Goal: Answer question/provide support: Share knowledge or assist other users

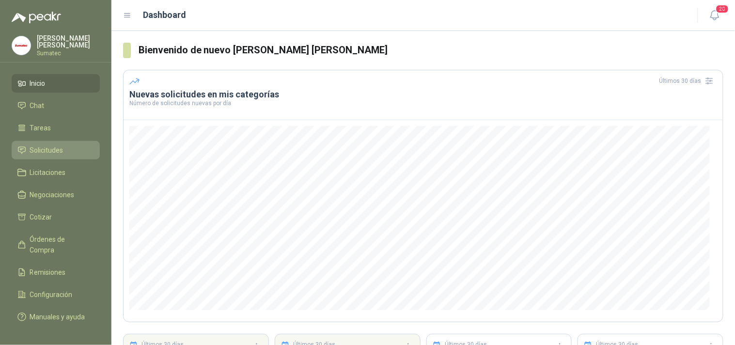
click at [44, 152] on span "Solicitudes" at bounding box center [46, 150] width 33 height 11
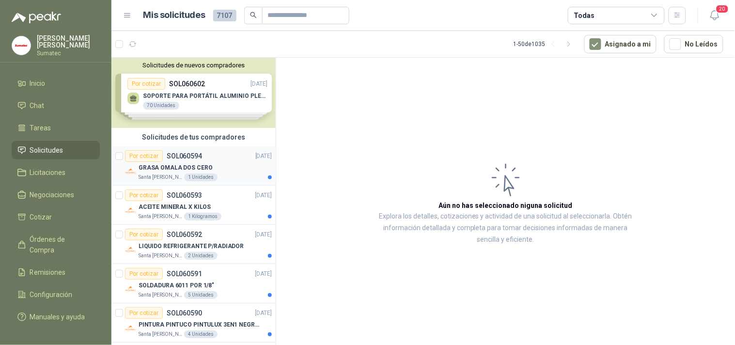
click at [194, 166] on p "GRASA OMALA DOS CERO" at bounding box center [176, 167] width 74 height 9
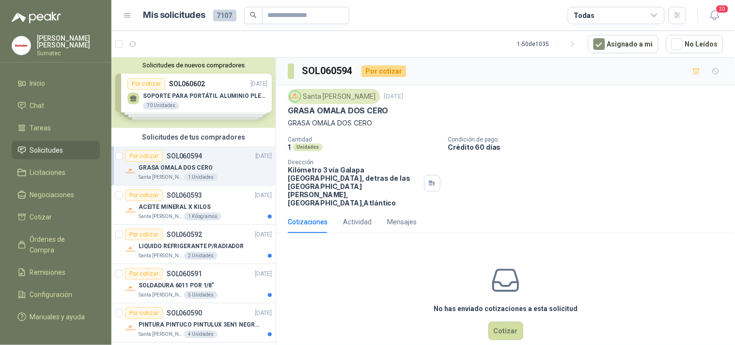
click at [194, 166] on p "GRASA OMALA DOS CERO" at bounding box center [176, 167] width 74 height 9
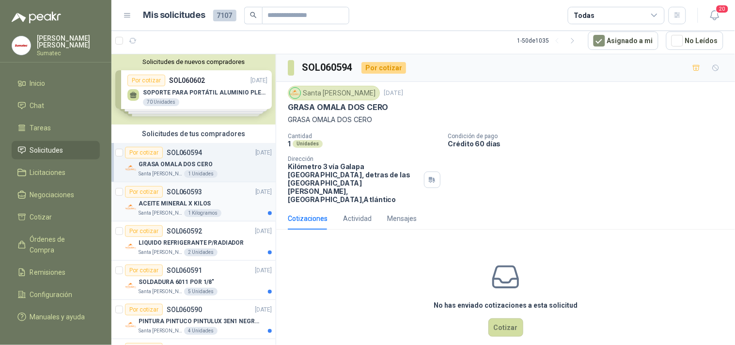
click at [186, 193] on p "SOL060593" at bounding box center [184, 191] width 35 height 7
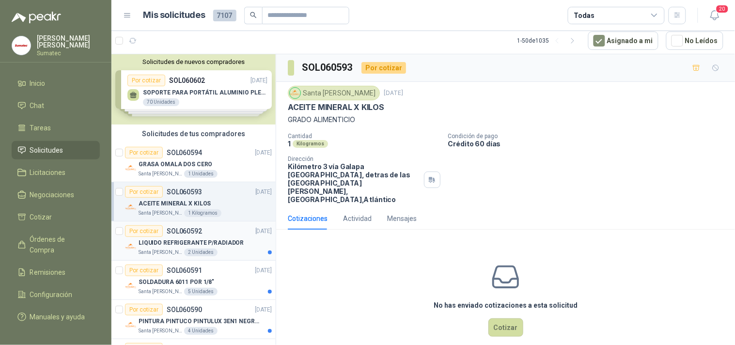
click at [181, 237] on div "LIQUIDO REFRIGERANTE P/RADIADOR" at bounding box center [205, 243] width 133 height 12
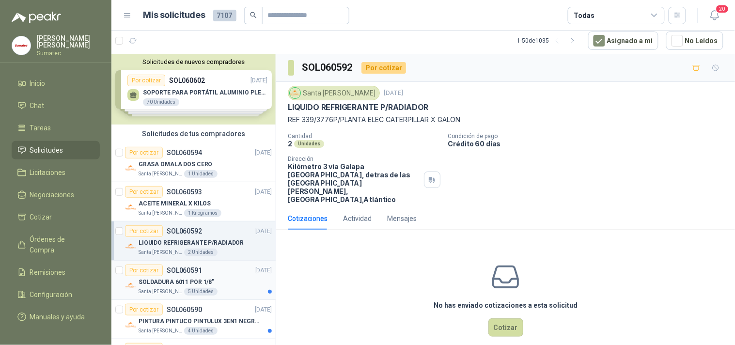
click at [176, 278] on p "SOLDADURA 6011 POR 1/8"" at bounding box center [177, 282] width 76 height 9
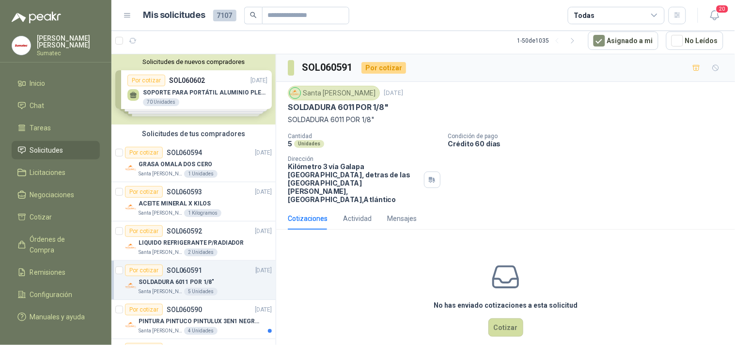
click at [326, 120] on p "SOLDADURA 6011 POR 1/8"" at bounding box center [505, 119] width 435 height 11
copy p "SOLDADURA 6011 POR 1/8""
click at [492, 331] on div "No has enviado cotizaciones a esta solicitud Cotizar" at bounding box center [505, 299] width 459 height 124
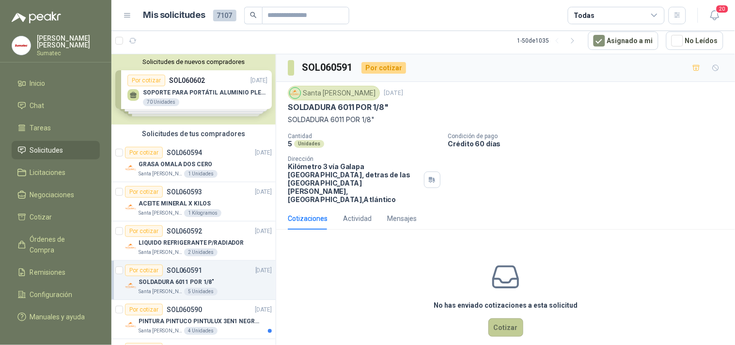
click at [504, 318] on button "Cotizar" at bounding box center [505, 327] width 35 height 18
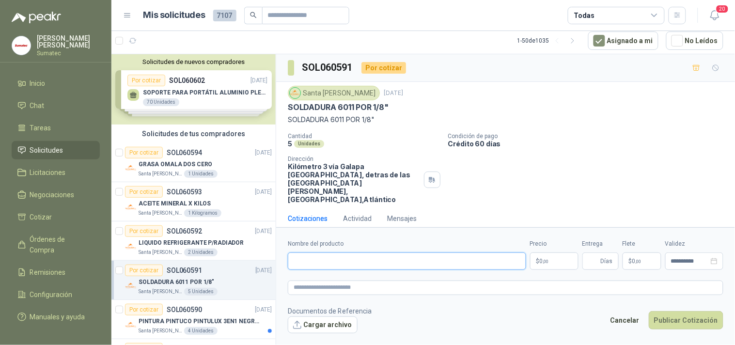
click at [382, 262] on input "Nombre del producto" at bounding box center [407, 260] width 238 height 17
paste input "**********"
type input "**********"
click at [541, 263] on span "0 ,00" at bounding box center [544, 261] width 9 height 6
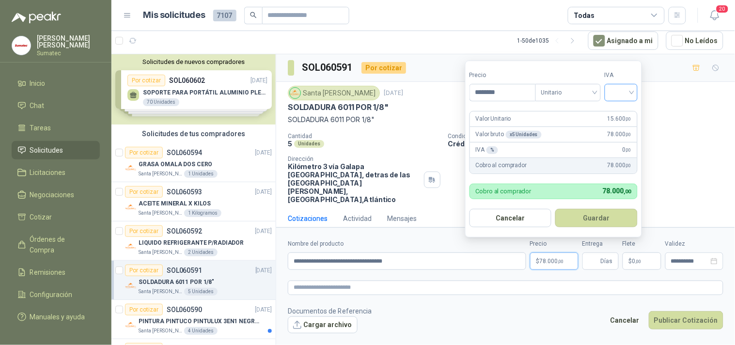
type input "********"
click at [615, 87] on input "search" at bounding box center [620, 91] width 21 height 15
click at [615, 112] on div "19%" at bounding box center [623, 112] width 18 height 11
click at [594, 211] on button "Guardar" at bounding box center [598, 218] width 83 height 18
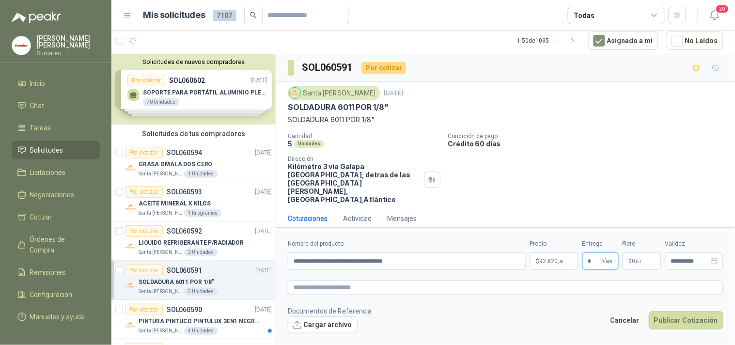
type input "*"
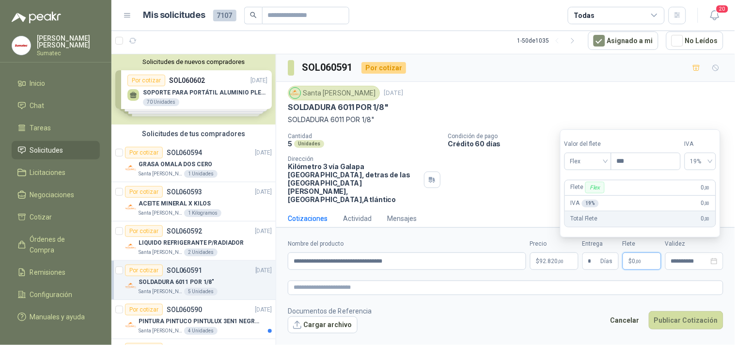
click at [633, 255] on p "$ 0 ,00" at bounding box center [641, 260] width 39 height 17
click at [597, 165] on span "Flex" at bounding box center [587, 161] width 35 height 15
click at [588, 194] on div "Incluido" at bounding box center [588, 196] width 33 height 11
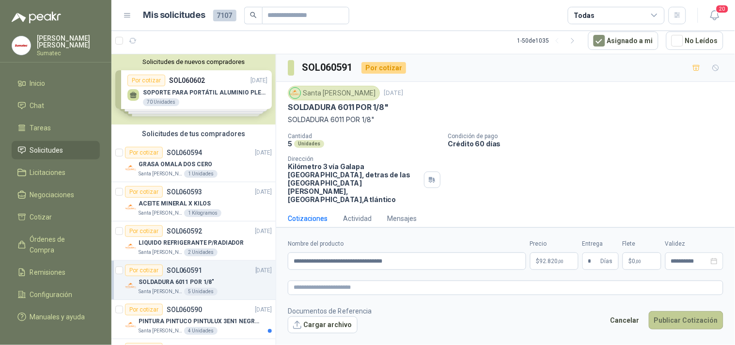
click at [676, 315] on button "Publicar Cotización" at bounding box center [686, 320] width 75 height 18
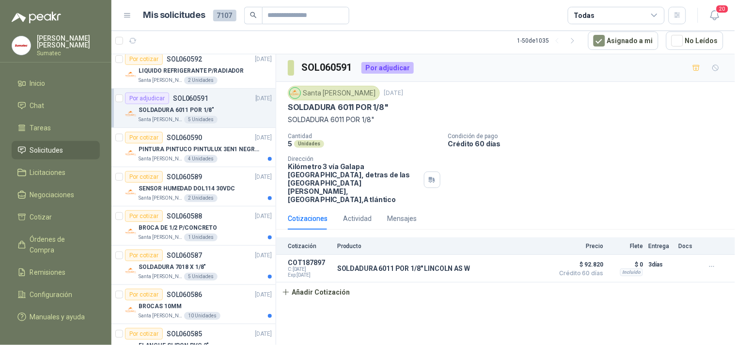
scroll to position [184, 0]
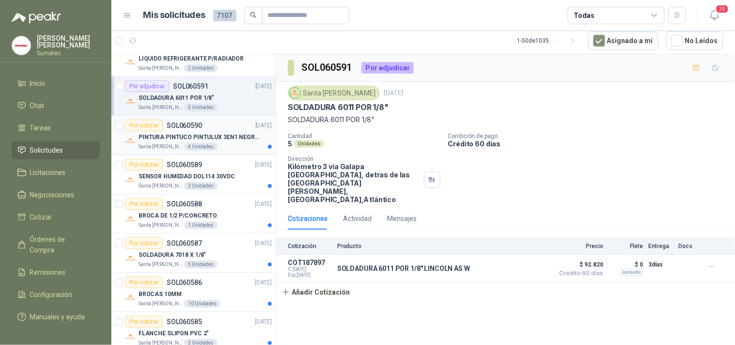
click at [197, 139] on p "PINTURA PINTUCO PINTULUX 3EN1 NEGRO X G" at bounding box center [199, 137] width 121 height 9
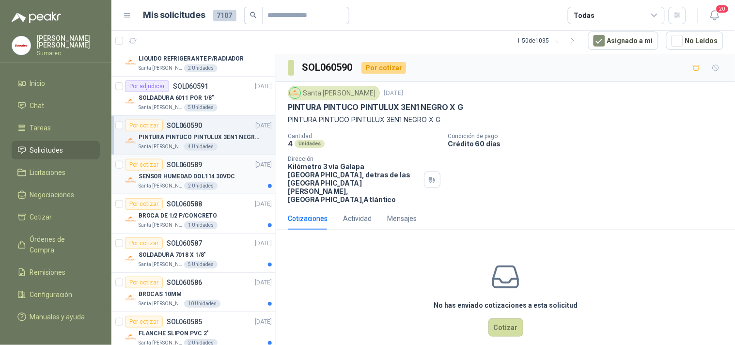
click at [195, 170] on div "SENSOR HUMEDAD DOL114 30VDC" at bounding box center [205, 176] width 133 height 12
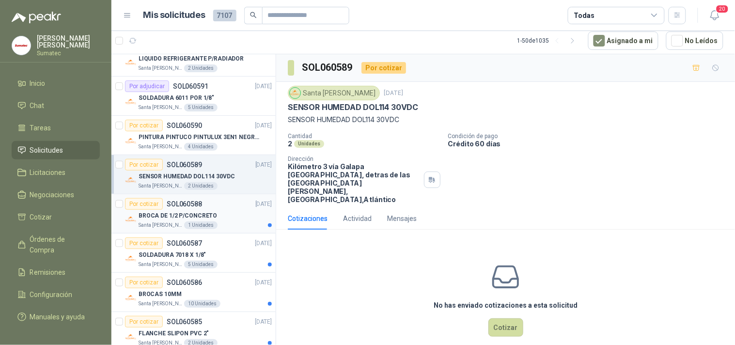
click at [185, 216] on p "BROCA DE 1/2 P/CONCRETO" at bounding box center [178, 215] width 78 height 9
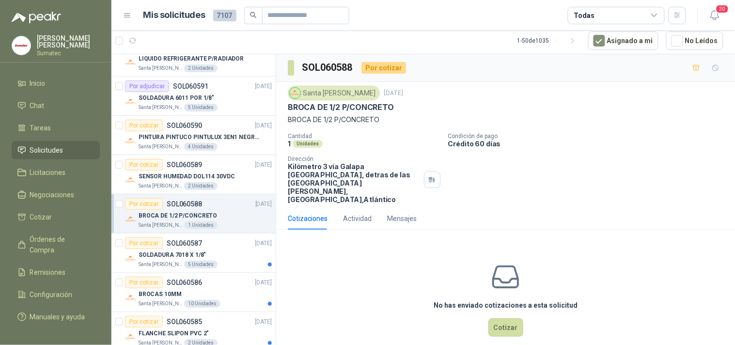
click at [528, 190] on div "Cantidad 1 Unidades Condición de pago Crédito 60 [PERSON_NAME] Dirección Kilóme…" at bounding box center [505, 168] width 435 height 71
click at [546, 189] on div "Cantidad 1 Unidades Condición de pago Crédito 60 [PERSON_NAME] Dirección Kilóme…" at bounding box center [505, 168] width 435 height 71
click at [497, 320] on button "Cotizar" at bounding box center [505, 327] width 35 height 18
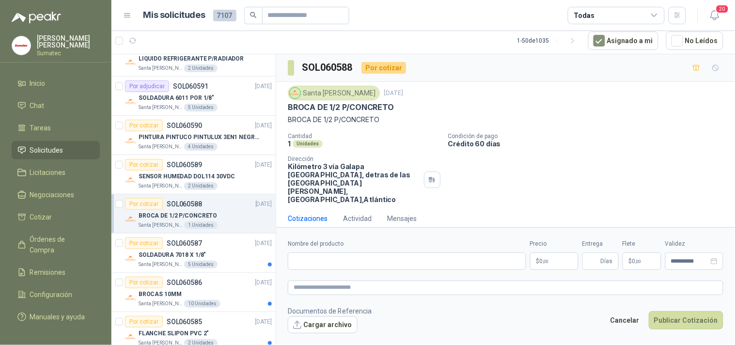
click at [345, 123] on p "BROCA DE 1/2 P/CONCRETO" at bounding box center [505, 119] width 435 height 11
copy p "BROCA DE 1/2 P/CONCRETO"
click at [373, 267] on input "Nombre del producto" at bounding box center [407, 260] width 238 height 17
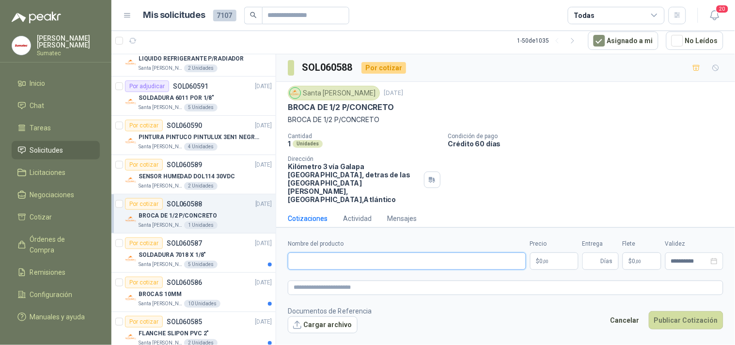
paste input "**********"
paste input "********"
type input "**********"
click at [555, 258] on p "$ 0 ,00" at bounding box center [554, 260] width 48 height 17
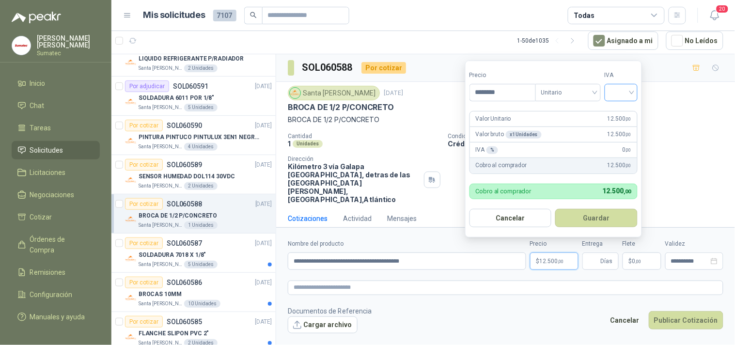
type input "********"
click at [626, 97] on input "search" at bounding box center [620, 91] width 21 height 15
click at [621, 109] on div "19%" at bounding box center [623, 112] width 18 height 11
click at [587, 210] on button "Guardar" at bounding box center [598, 218] width 83 height 18
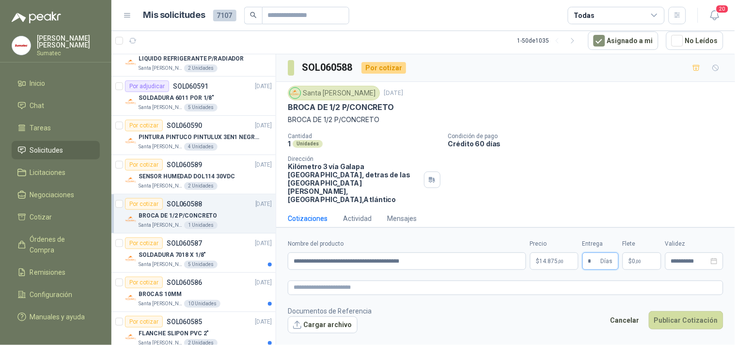
type input "*"
click at [628, 258] on p "$ 0 ,00" at bounding box center [641, 260] width 39 height 17
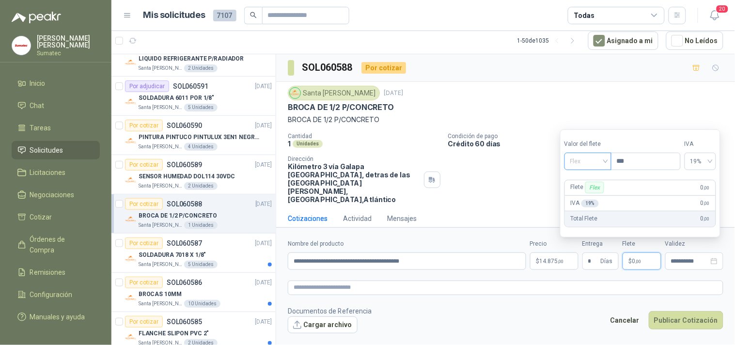
click at [588, 165] on span "Flex" at bounding box center [587, 161] width 35 height 15
click at [589, 197] on div "Incluido" at bounding box center [588, 196] width 33 height 11
click at [669, 312] on button "Publicar Cotización" at bounding box center [686, 320] width 75 height 18
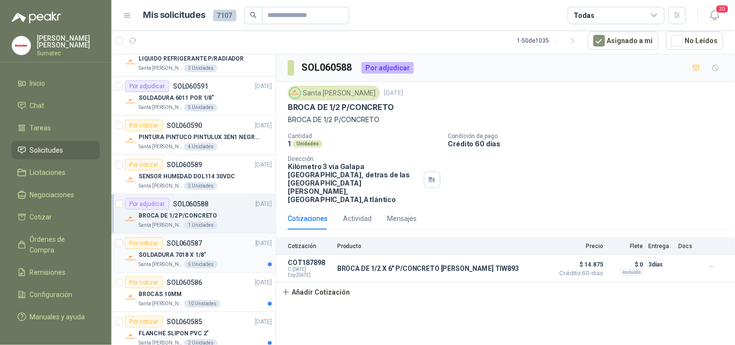
click at [202, 244] on div "Por cotizar SOL060587 [DATE]" at bounding box center [198, 243] width 147 height 12
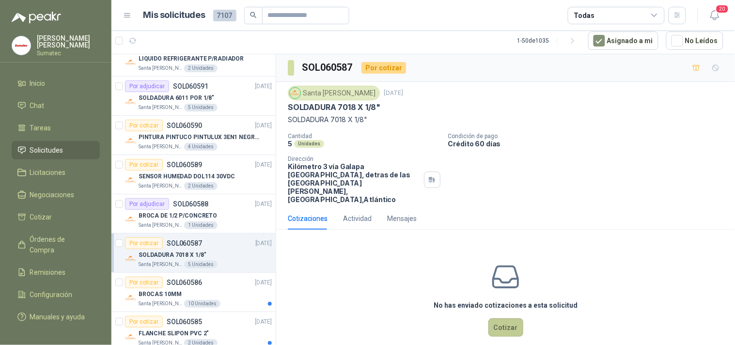
click at [509, 318] on button "Cotizar" at bounding box center [505, 327] width 35 height 18
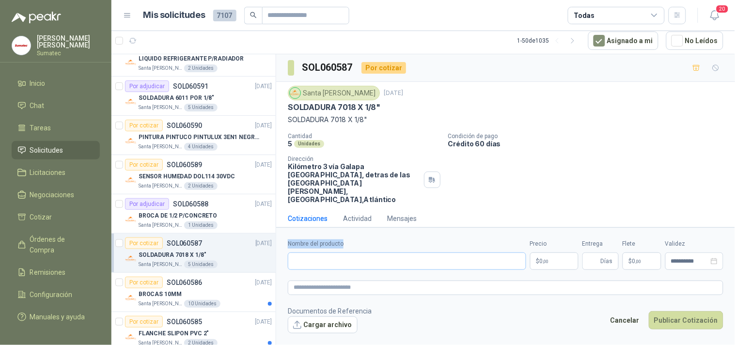
click at [486, 269] on div "Nombre del producto" at bounding box center [407, 254] width 238 height 31
click at [480, 265] on input "Nombre del producto" at bounding box center [407, 260] width 238 height 17
paste input "**********"
click at [341, 119] on p "SOLDADURA 7018 X 1/8"" at bounding box center [505, 119] width 435 height 11
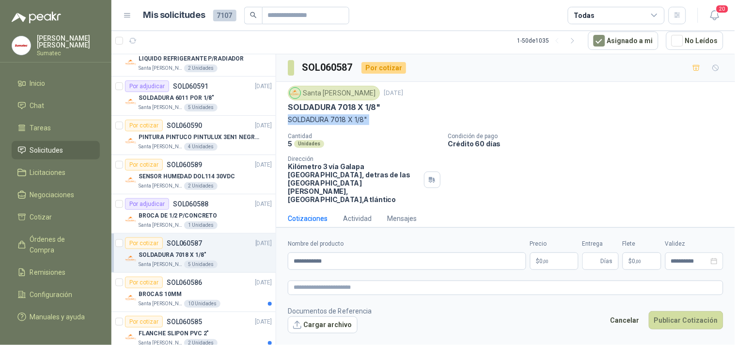
click at [341, 119] on p "SOLDADURA 7018 X 1/8"" at bounding box center [505, 119] width 435 height 11
copy p "SOLDADURA 7018 X 1/8""
click at [299, 254] on input "**********" at bounding box center [407, 260] width 238 height 17
paste input "**********"
type input "**********"
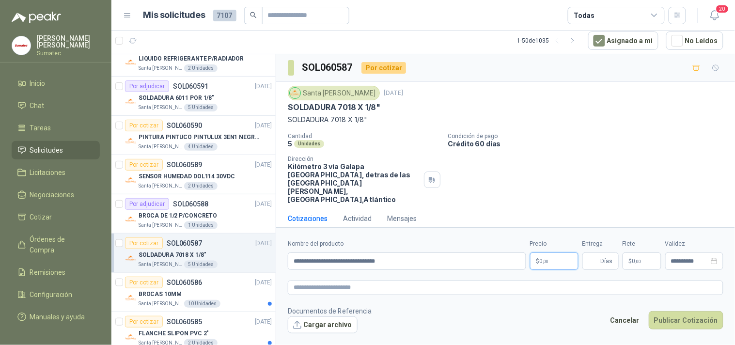
click at [535, 263] on p "$ 0 ,00" at bounding box center [554, 260] width 48 height 17
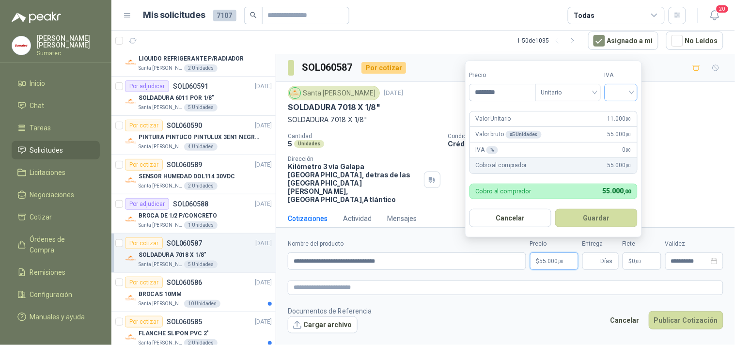
type input "********"
click at [629, 88] on input "search" at bounding box center [620, 91] width 21 height 15
click at [616, 107] on div "19%" at bounding box center [623, 112] width 18 height 11
click at [593, 215] on button "Guardar" at bounding box center [598, 218] width 83 height 18
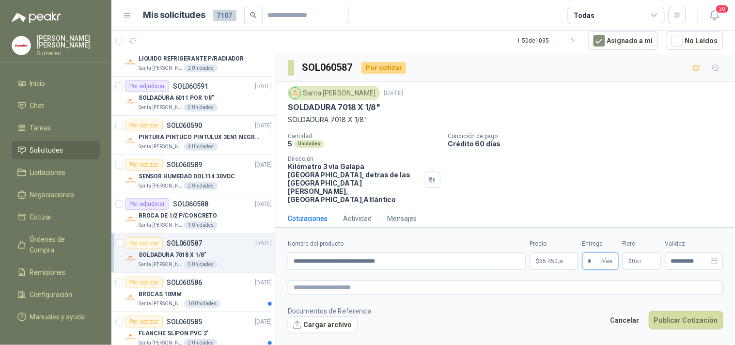
type input "*"
click at [638, 259] on span ",00" at bounding box center [638, 261] width 6 height 5
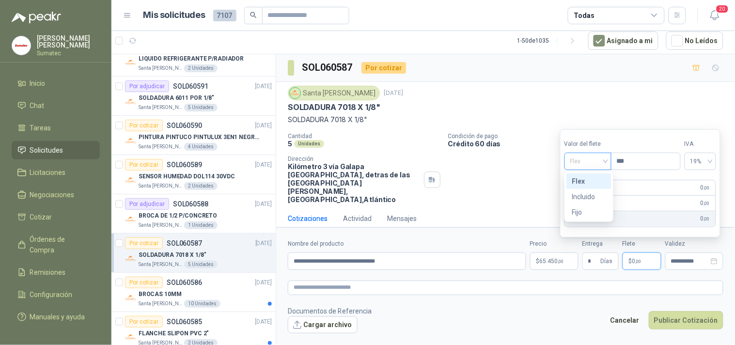
click at [593, 160] on span "Flex" at bounding box center [587, 161] width 35 height 15
click at [593, 194] on div "Incluido" at bounding box center [588, 196] width 33 height 11
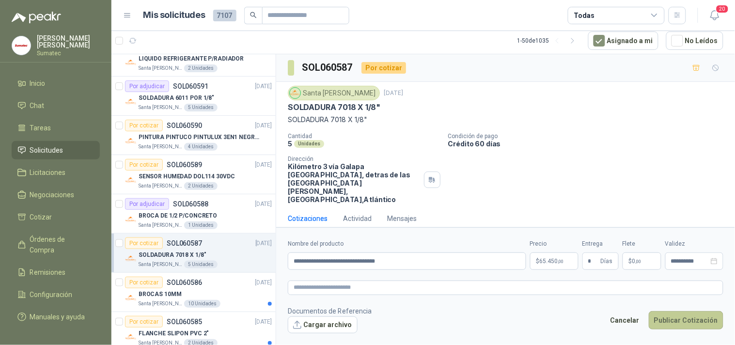
click at [669, 317] on button "Publicar Cotización" at bounding box center [686, 320] width 75 height 18
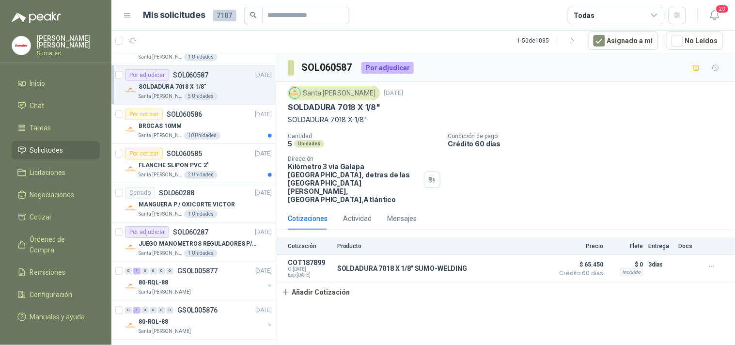
scroll to position [356, 0]
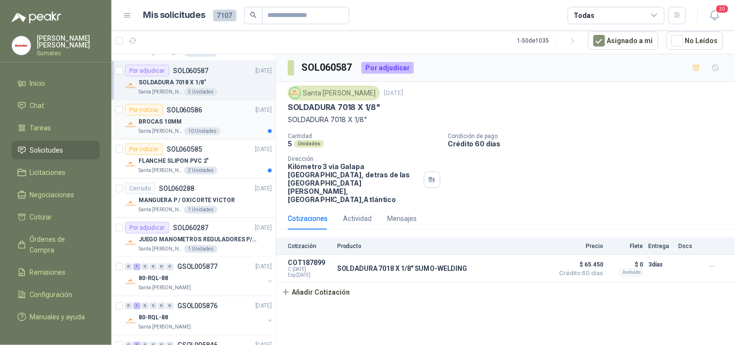
click at [224, 125] on div "BROCAS 10MM" at bounding box center [205, 122] width 133 height 12
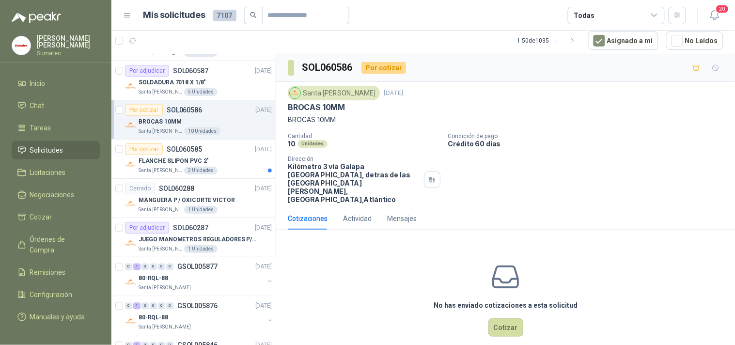
click at [559, 168] on div "Cantidad 10 Unidades Condición de pago Crédito 60 [PERSON_NAME] Dirección Kilóm…" at bounding box center [505, 168] width 435 height 71
click at [318, 109] on p "BROCAS 10MM" at bounding box center [316, 107] width 57 height 10
click at [303, 123] on p "BROCAS 10MM" at bounding box center [505, 119] width 435 height 11
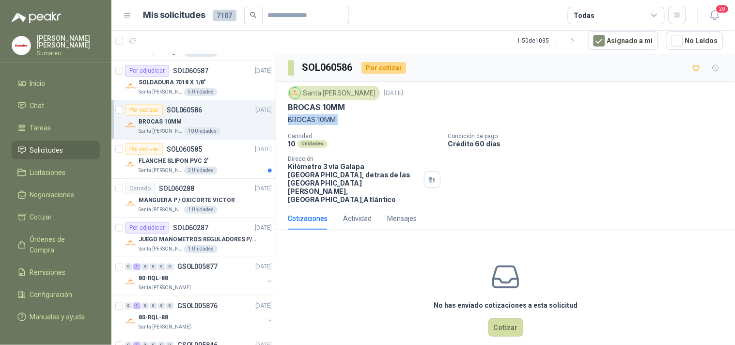
copy p "BROCAS 10MM"
click at [496, 318] on button "Cotizar" at bounding box center [505, 327] width 35 height 18
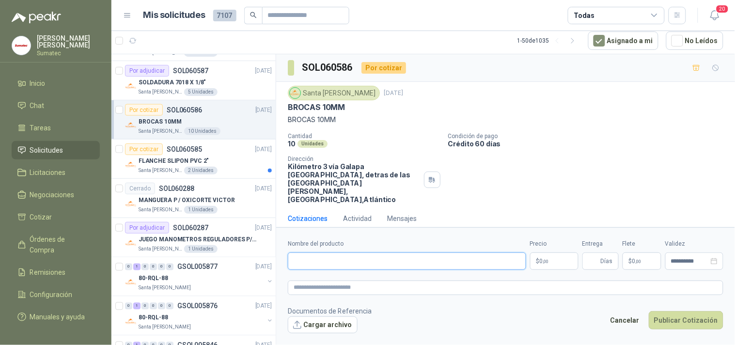
click at [340, 261] on input "Nombre del producto" at bounding box center [407, 260] width 238 height 17
paste input "**********"
paste input "*****"
type input "**********"
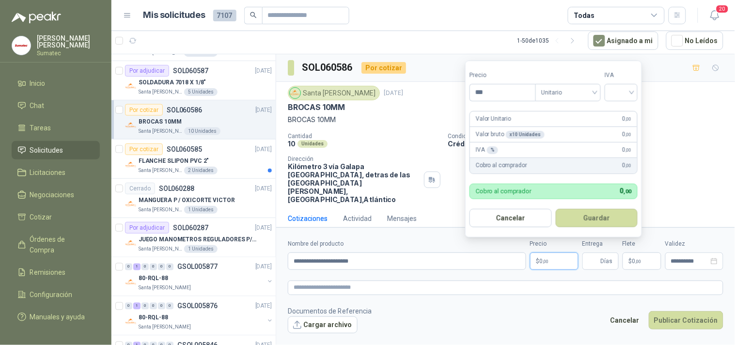
click at [543, 264] on p "$ 0 ,00" at bounding box center [554, 260] width 48 height 17
click at [637, 89] on div at bounding box center [620, 92] width 33 height 17
type input "********"
click at [619, 112] on div "19%" at bounding box center [623, 112] width 18 height 11
click at [602, 209] on button "Guardar" at bounding box center [598, 218] width 83 height 18
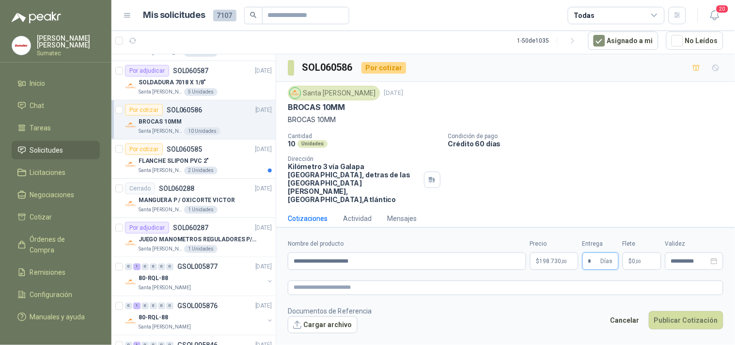
type input "*"
click at [639, 259] on span ",00" at bounding box center [638, 261] width 6 height 5
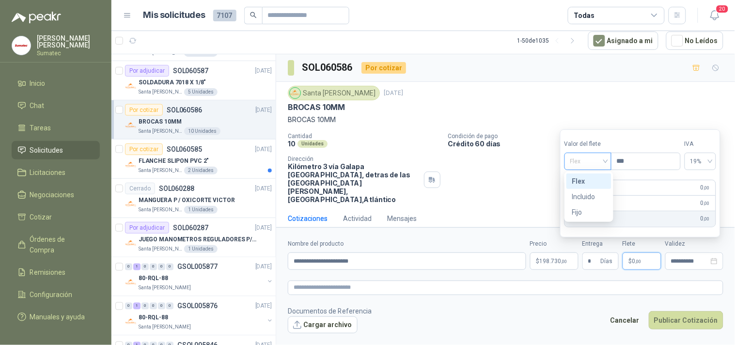
click at [597, 168] on span at bounding box center [587, 161] width 35 height 16
click at [589, 197] on div "Incluido" at bounding box center [588, 196] width 33 height 11
click at [679, 313] on button "Publicar Cotización" at bounding box center [686, 320] width 75 height 18
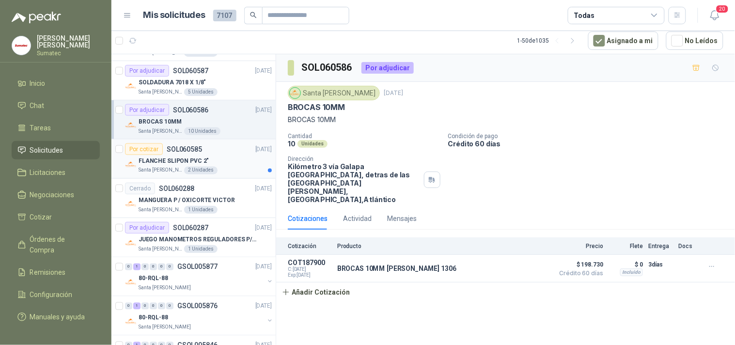
click at [216, 167] on div "Santa [PERSON_NAME] 2 Unidades" at bounding box center [205, 171] width 133 height 8
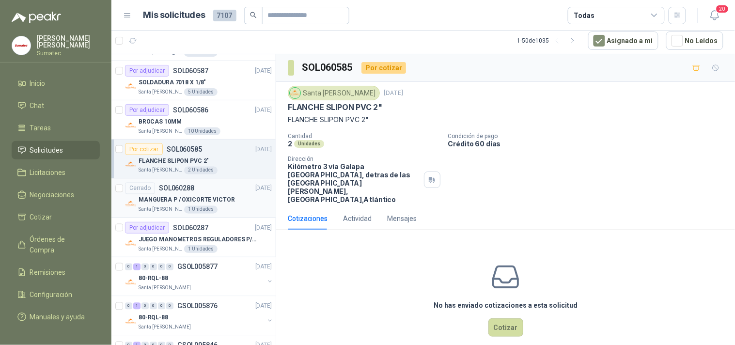
click at [209, 188] on div "Cerrado SOL060288 [DATE]" at bounding box center [198, 189] width 147 height 12
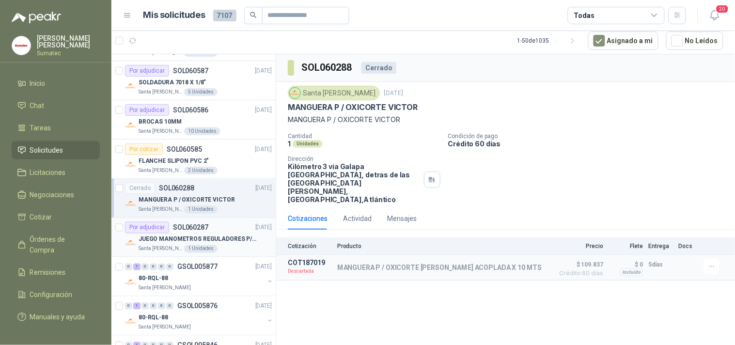
click at [184, 235] on p "JUEGO MANOMETROS REGULADORES P/OXIGENO" at bounding box center [199, 239] width 121 height 9
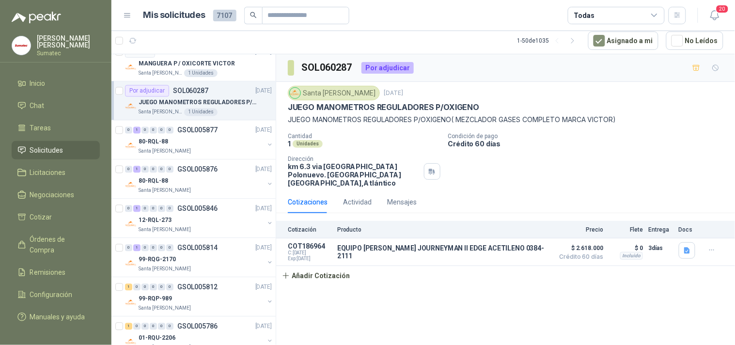
scroll to position [497, 0]
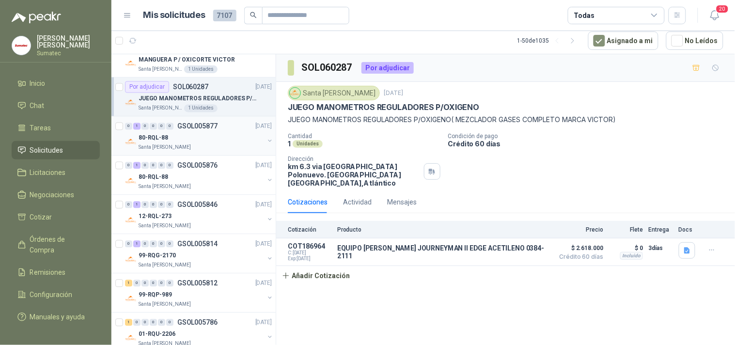
click at [197, 128] on p "GSOL005877" at bounding box center [197, 126] width 40 height 7
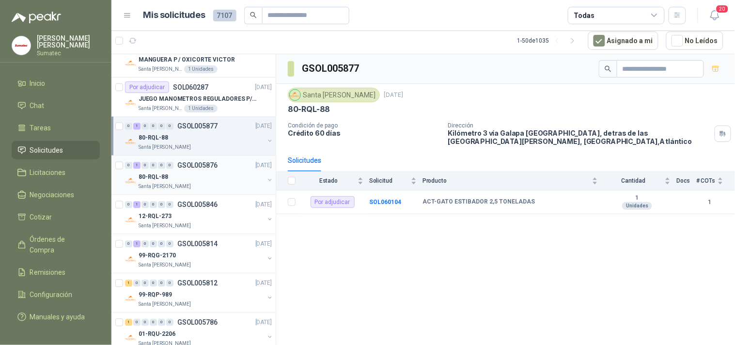
click at [183, 173] on div "80-RQL-88" at bounding box center [201, 177] width 125 height 12
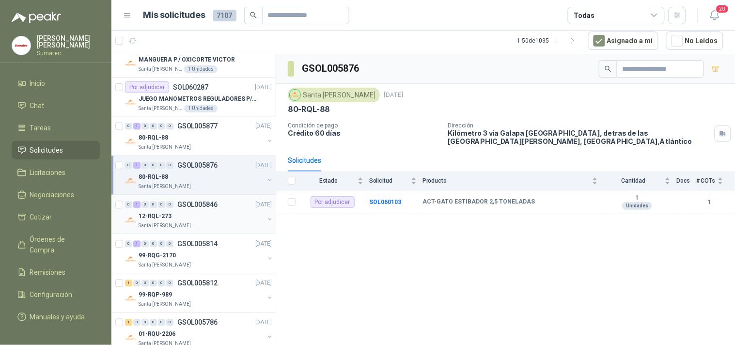
click at [185, 206] on p "GSOL005846" at bounding box center [197, 204] width 40 height 7
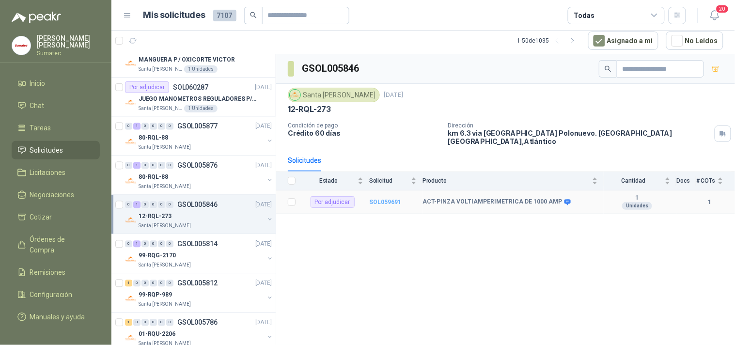
click at [391, 199] on b "SOL059691" at bounding box center [385, 202] width 32 height 7
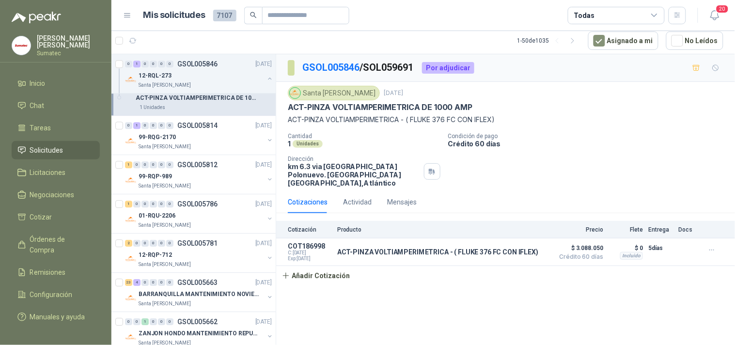
scroll to position [659, 0]
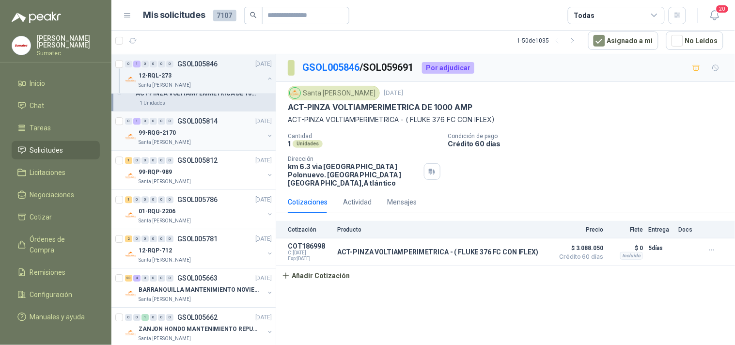
click at [202, 129] on div "99-RQG-2170" at bounding box center [201, 133] width 125 height 12
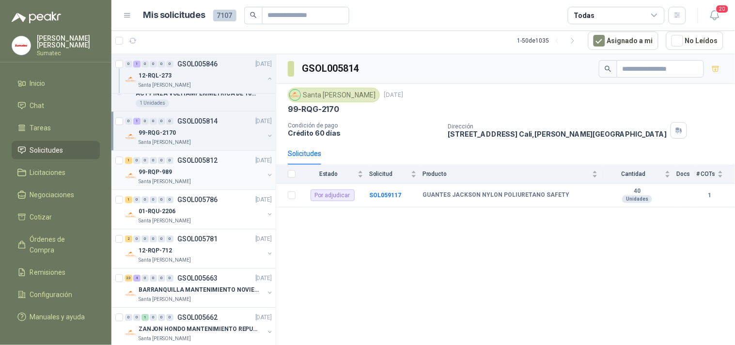
click at [182, 166] on div "99-RQP-989" at bounding box center [201, 172] width 125 height 12
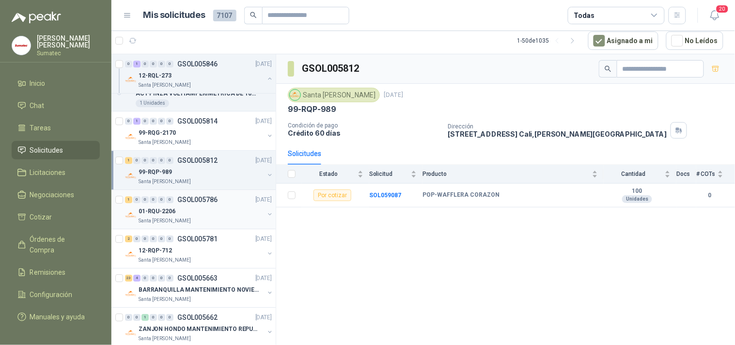
click at [191, 209] on div "01-RQU-2206" at bounding box center [201, 211] width 125 height 12
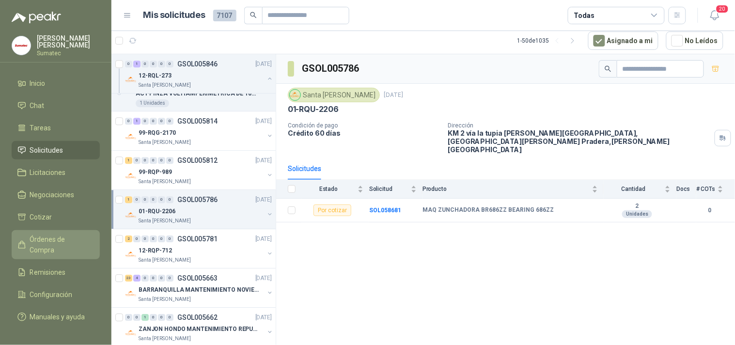
click at [49, 239] on link "Órdenes de Compra" at bounding box center [56, 244] width 88 height 29
